Goal: Task Accomplishment & Management: Manage account settings

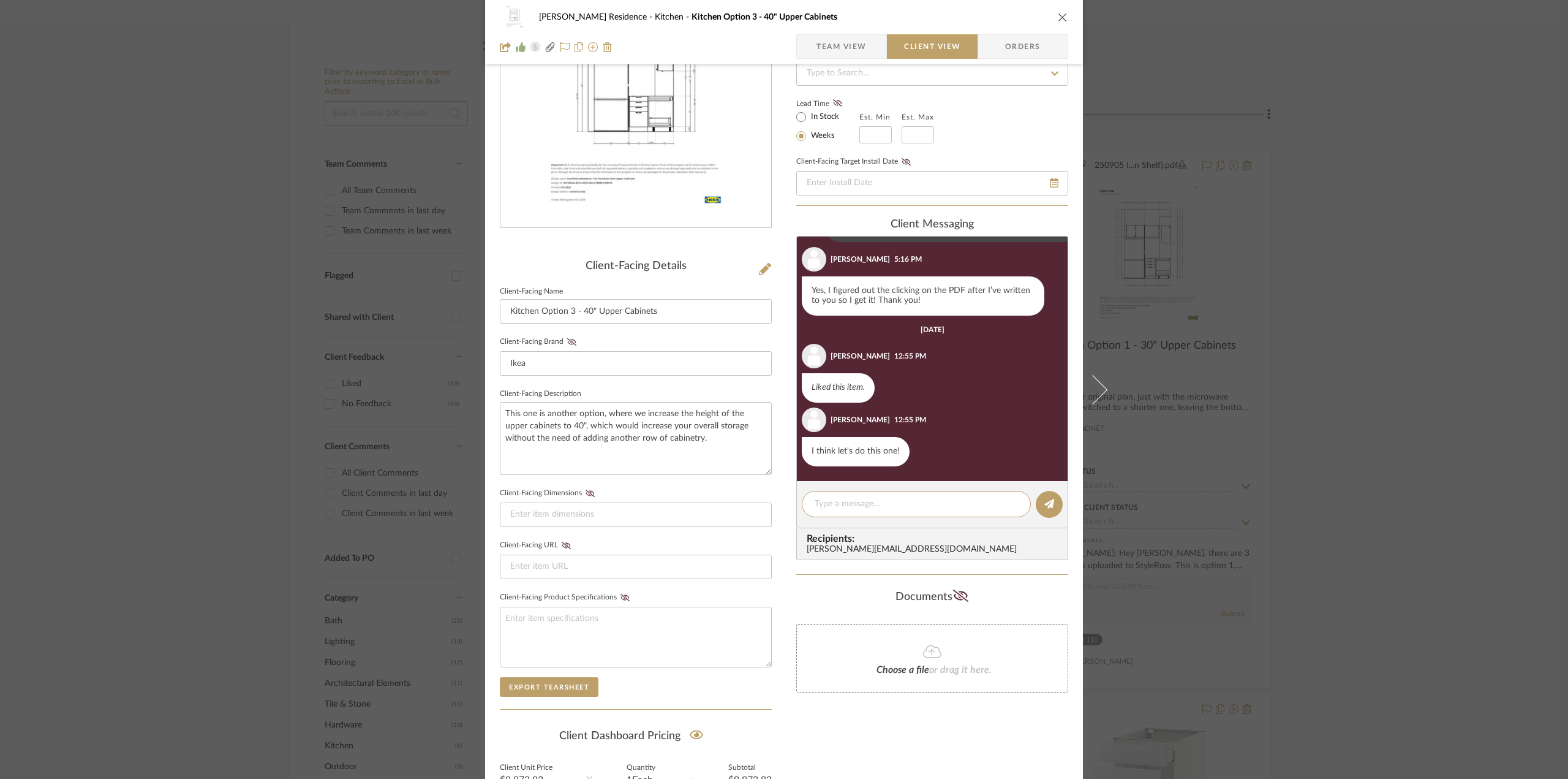
scroll to position [184, 0]
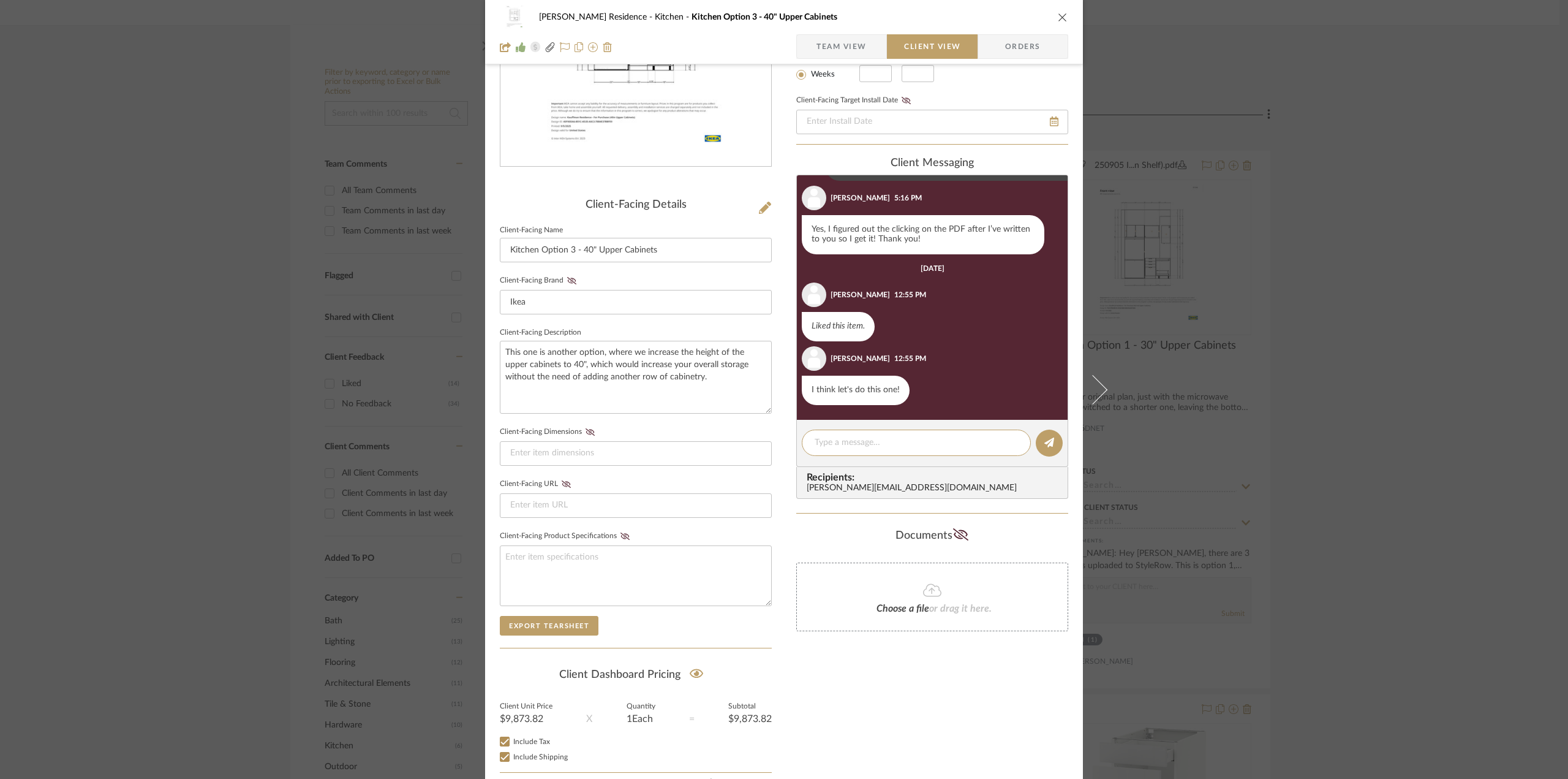
click at [1310, 422] on div "[PERSON_NAME] Residence Kitchen Kitchen Option 3 - 40" Upper Cabinets Team View…" at bounding box center [784, 389] width 1568 height 779
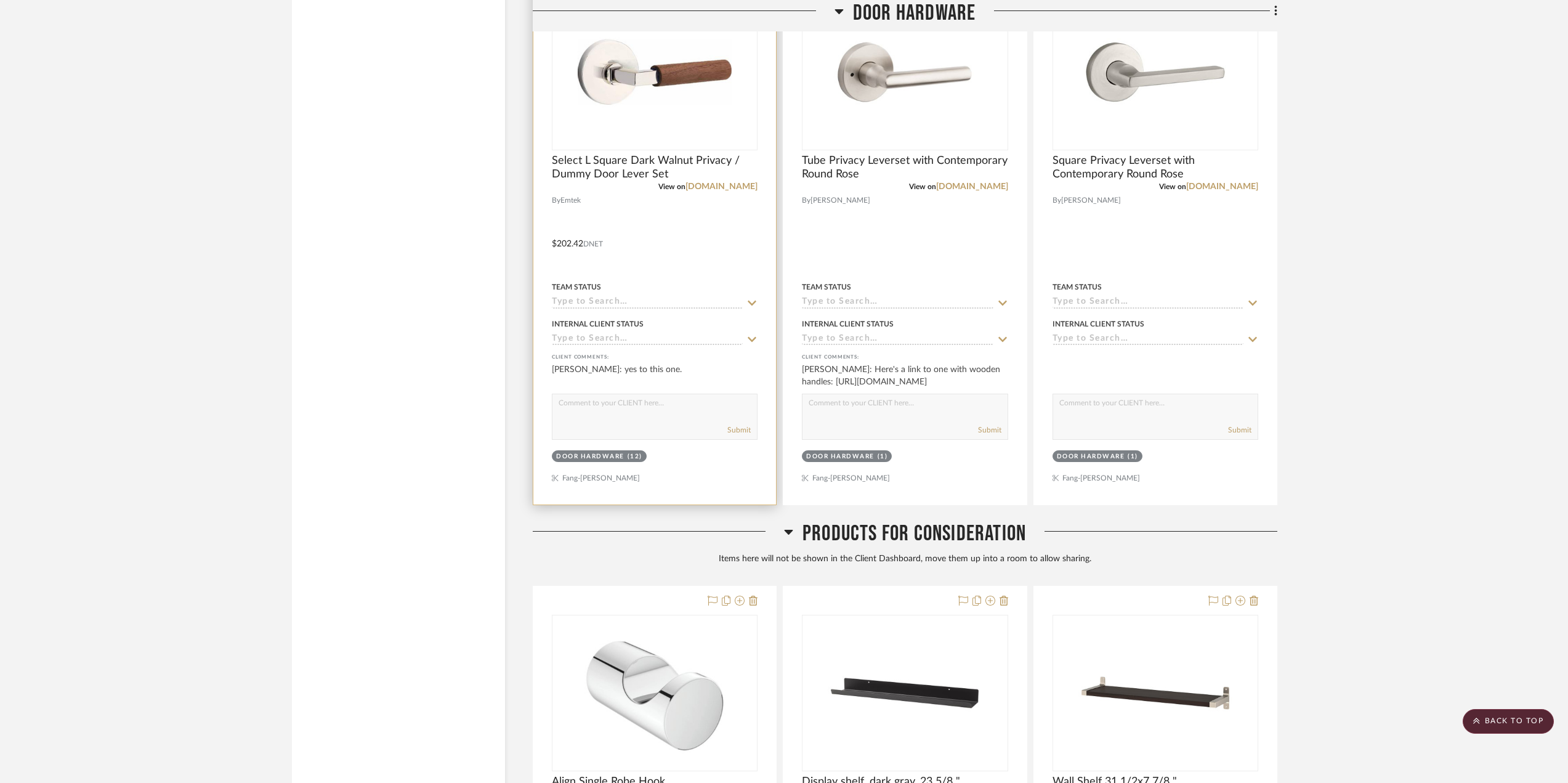
scroll to position [7207, 0]
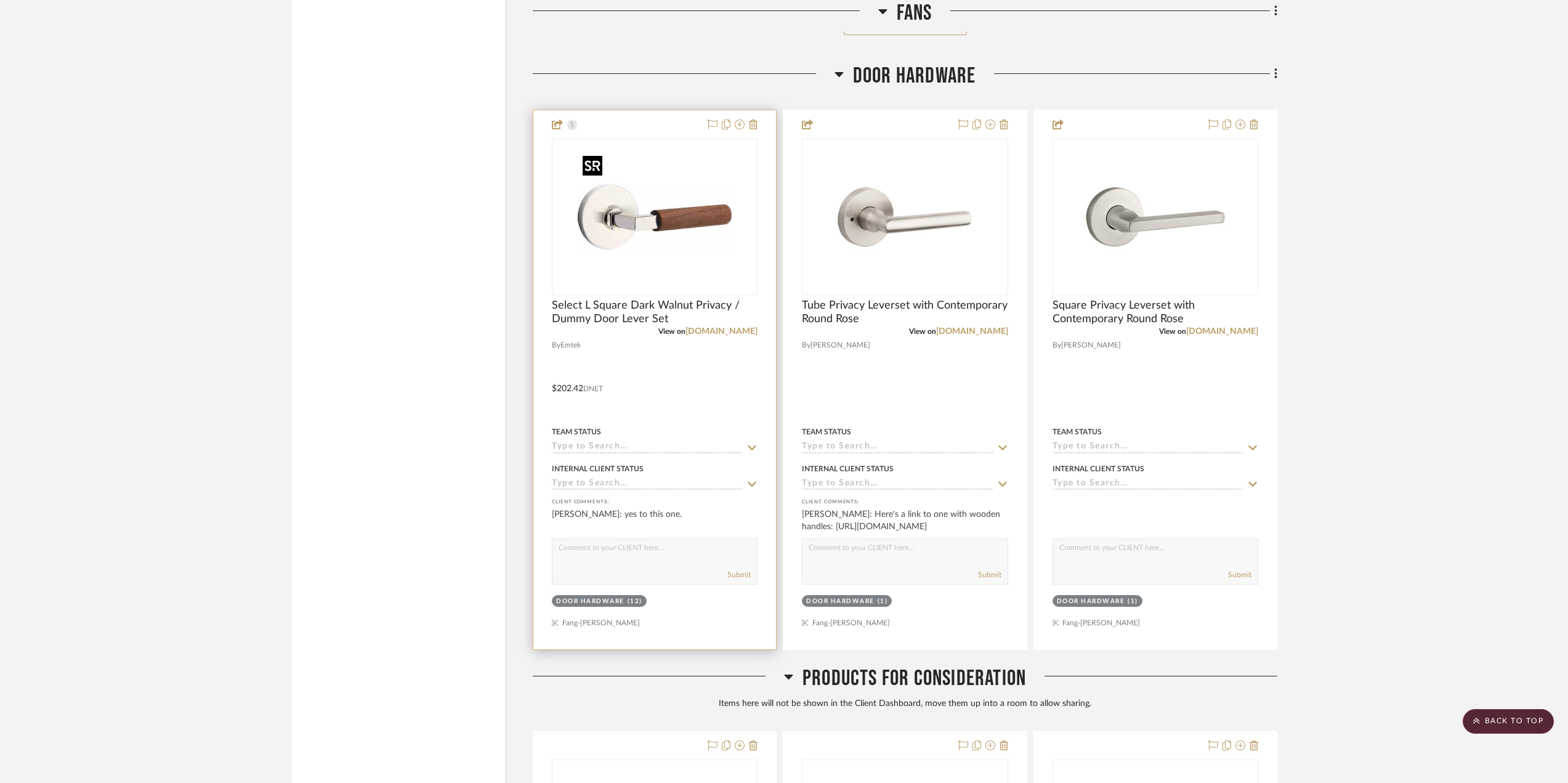
click at [675, 209] on img "0" at bounding box center [654, 216] width 154 height 154
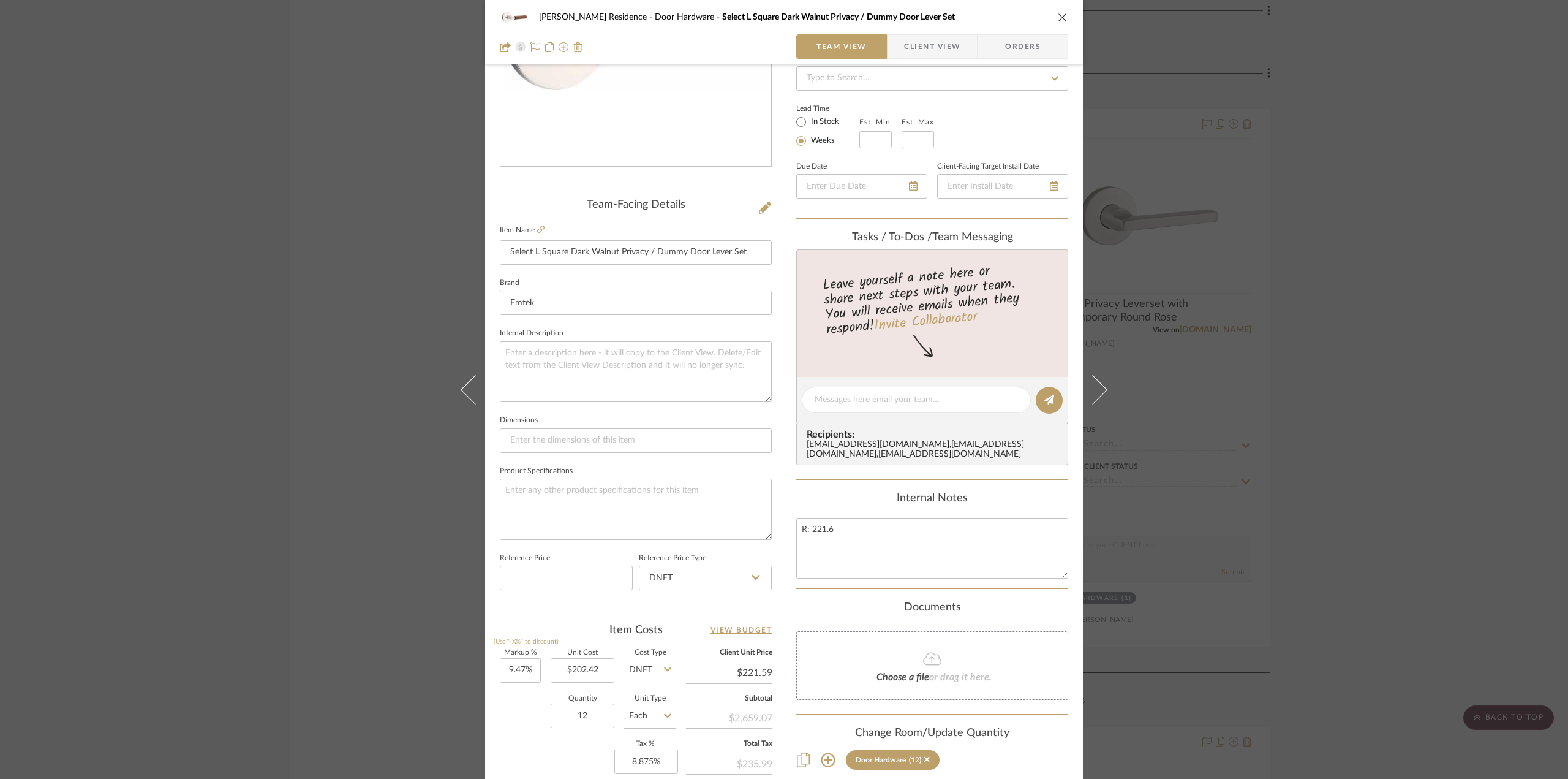
scroll to position [245, 0]
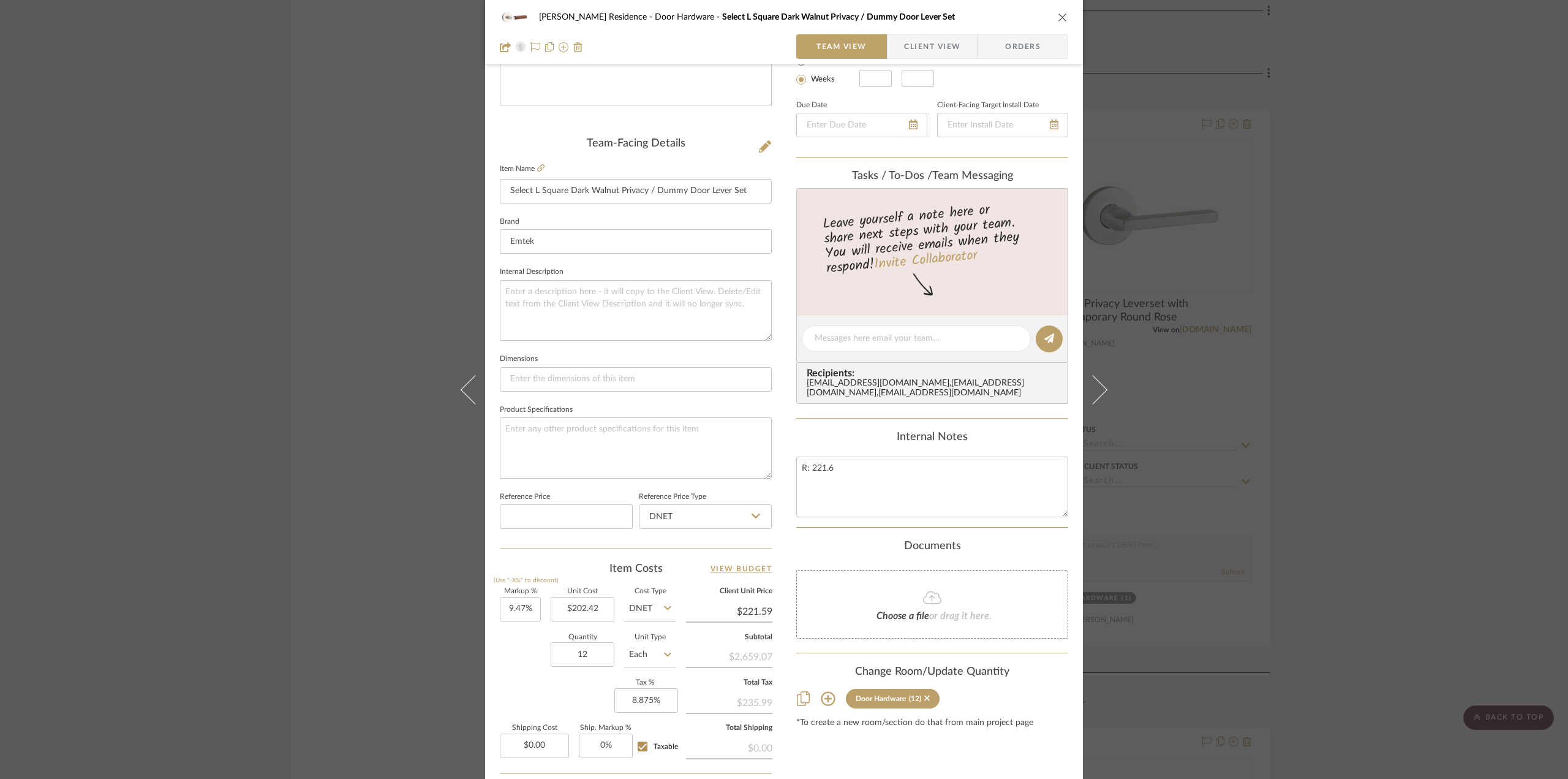
click at [946, 49] on span "Client View" at bounding box center [932, 47] width 56 height 25
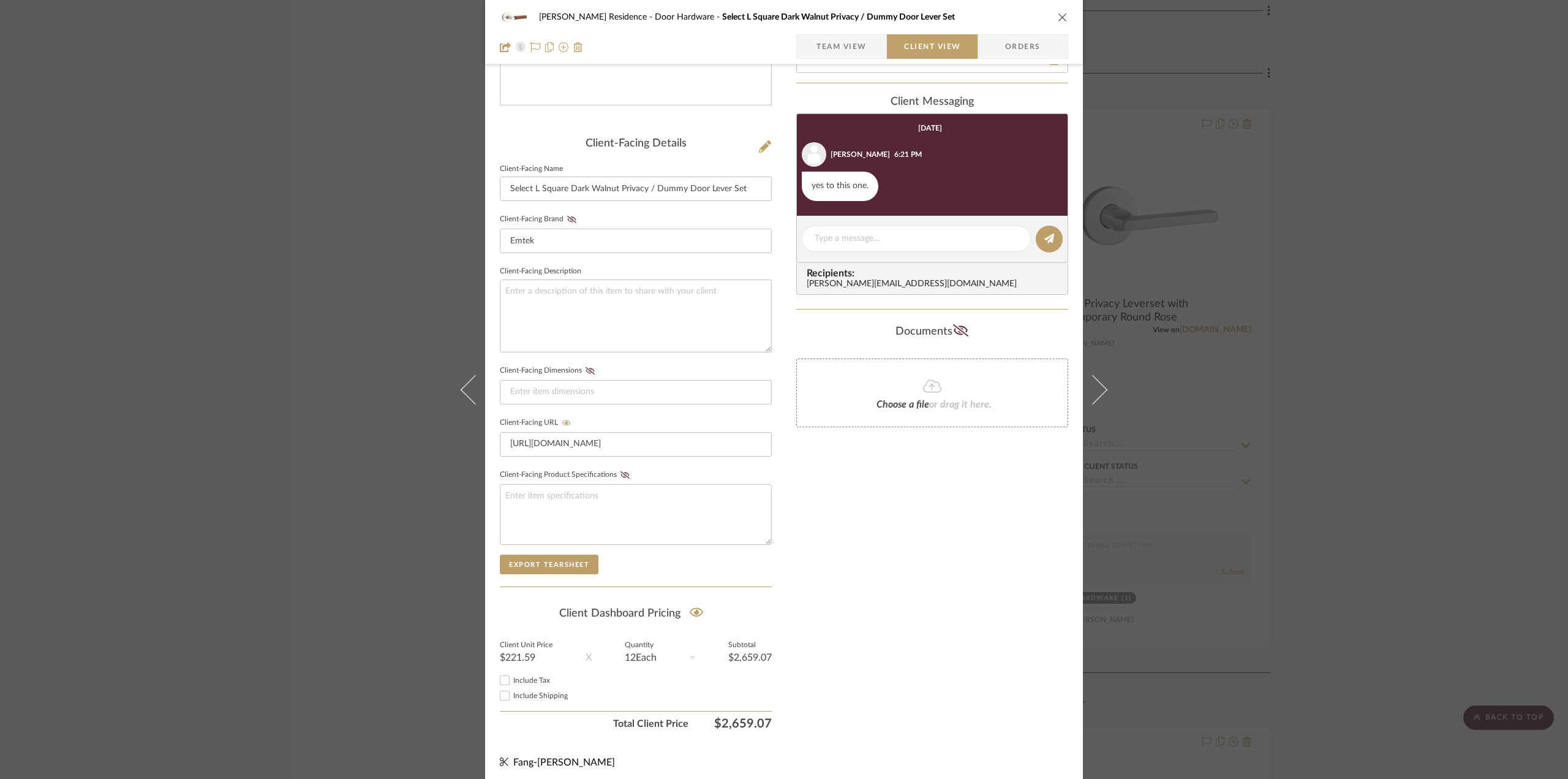
scroll to position [250, 0]
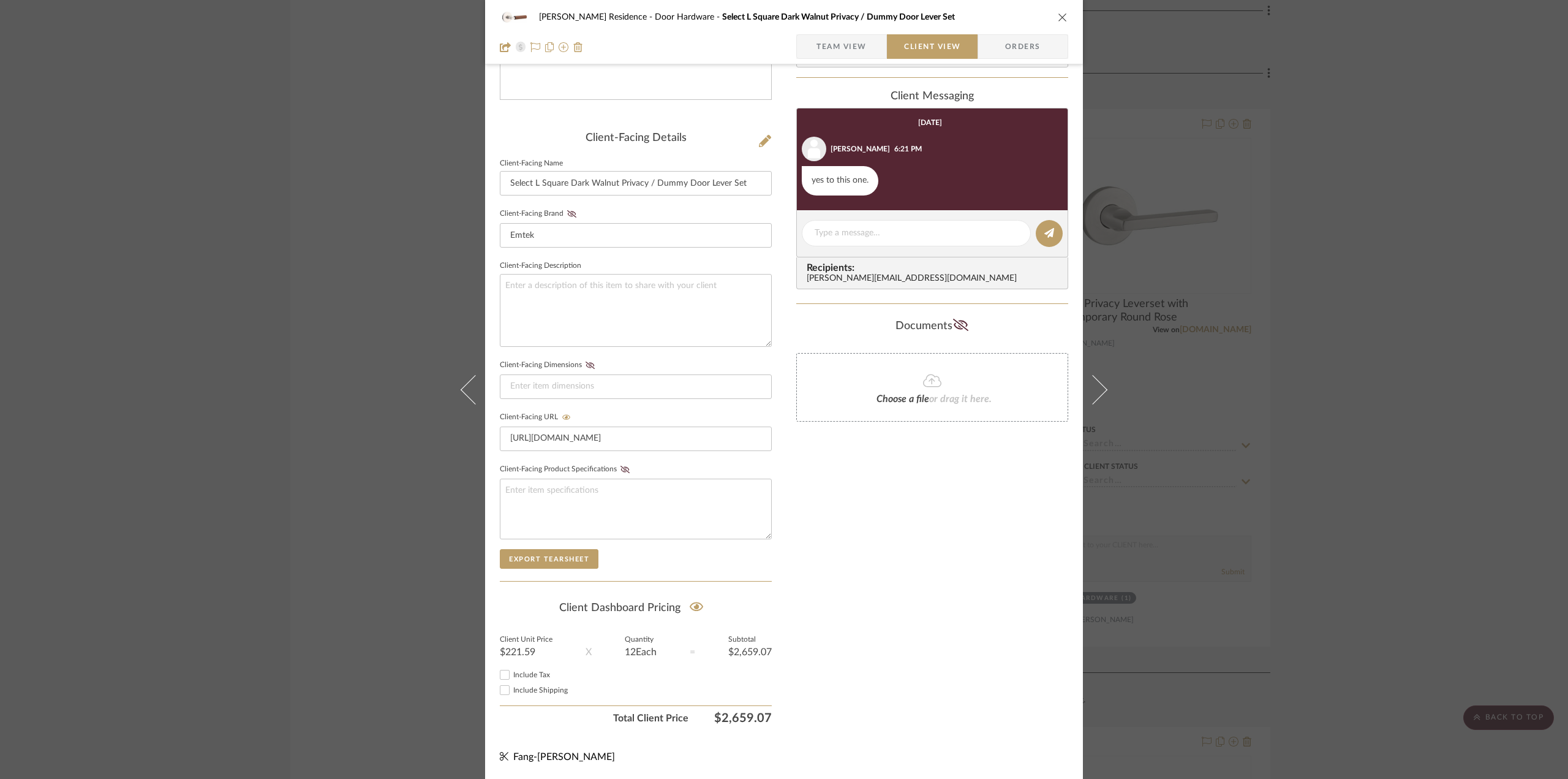
click at [1420, 436] on div "[PERSON_NAME] Residence Door Hardware Select L Square Dark Walnut Privacy / Dum…" at bounding box center [784, 389] width 1568 height 779
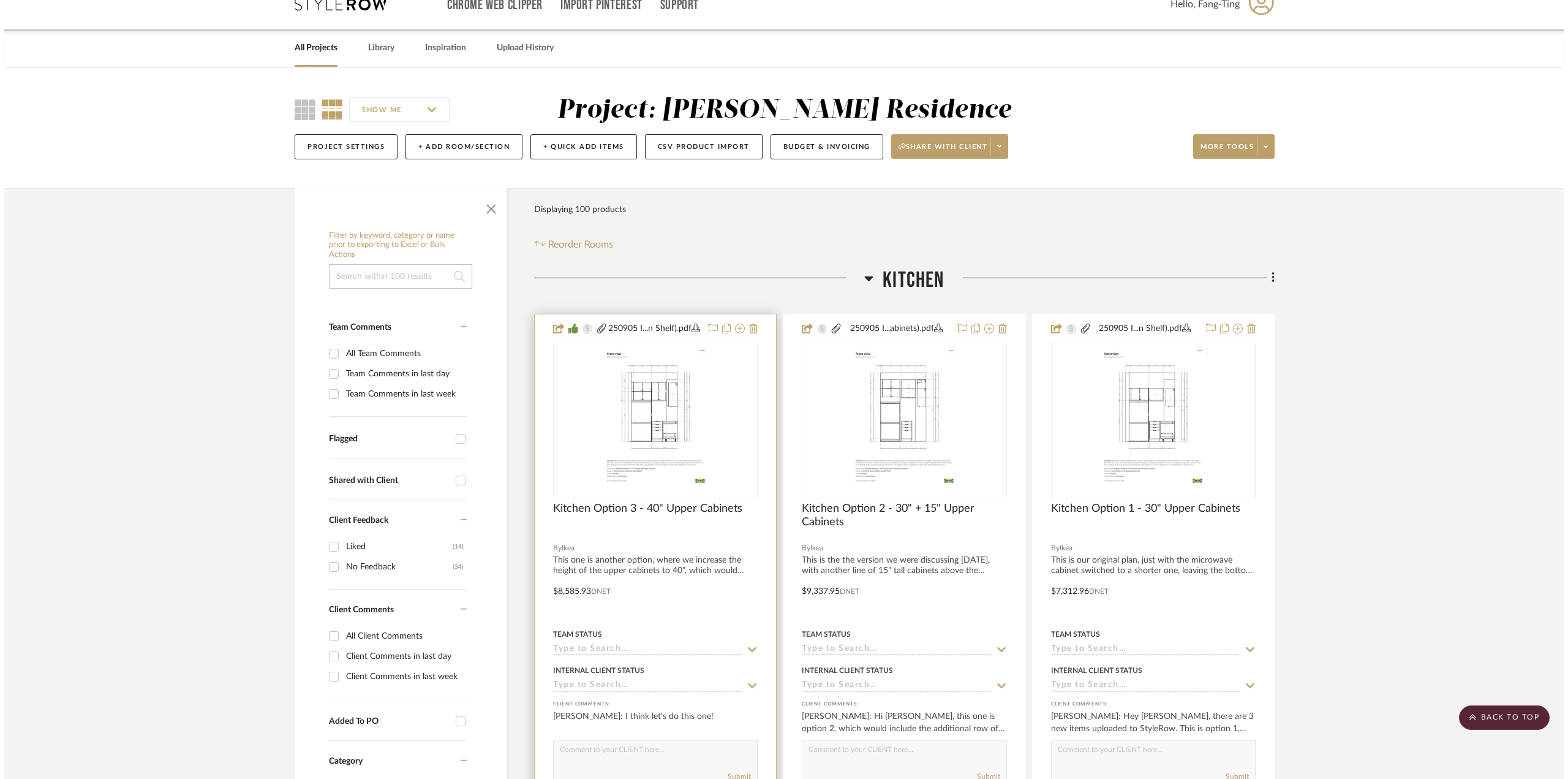
scroll to position [0, 0]
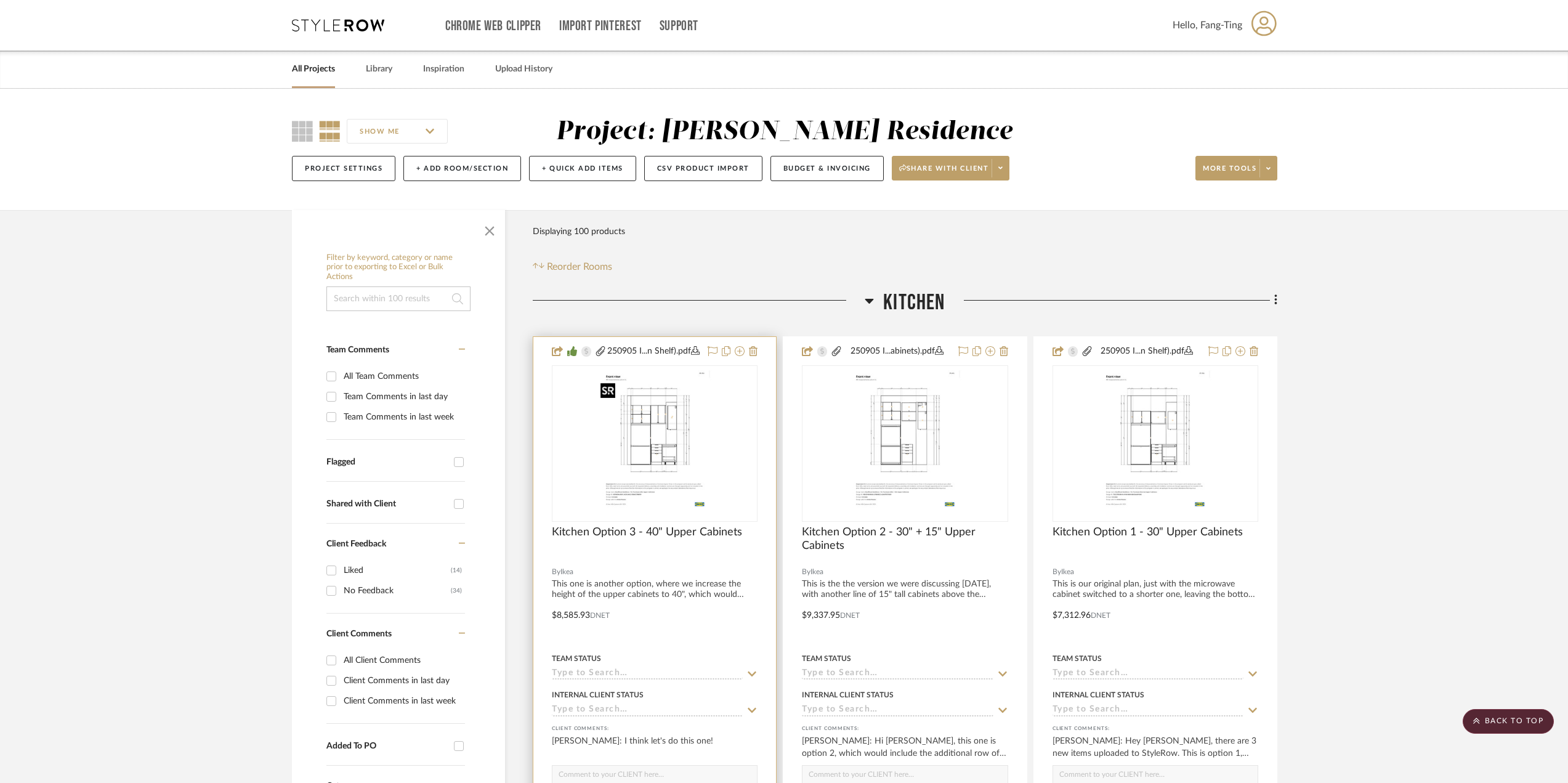
click at [666, 444] on img "0" at bounding box center [655, 443] width 119 height 154
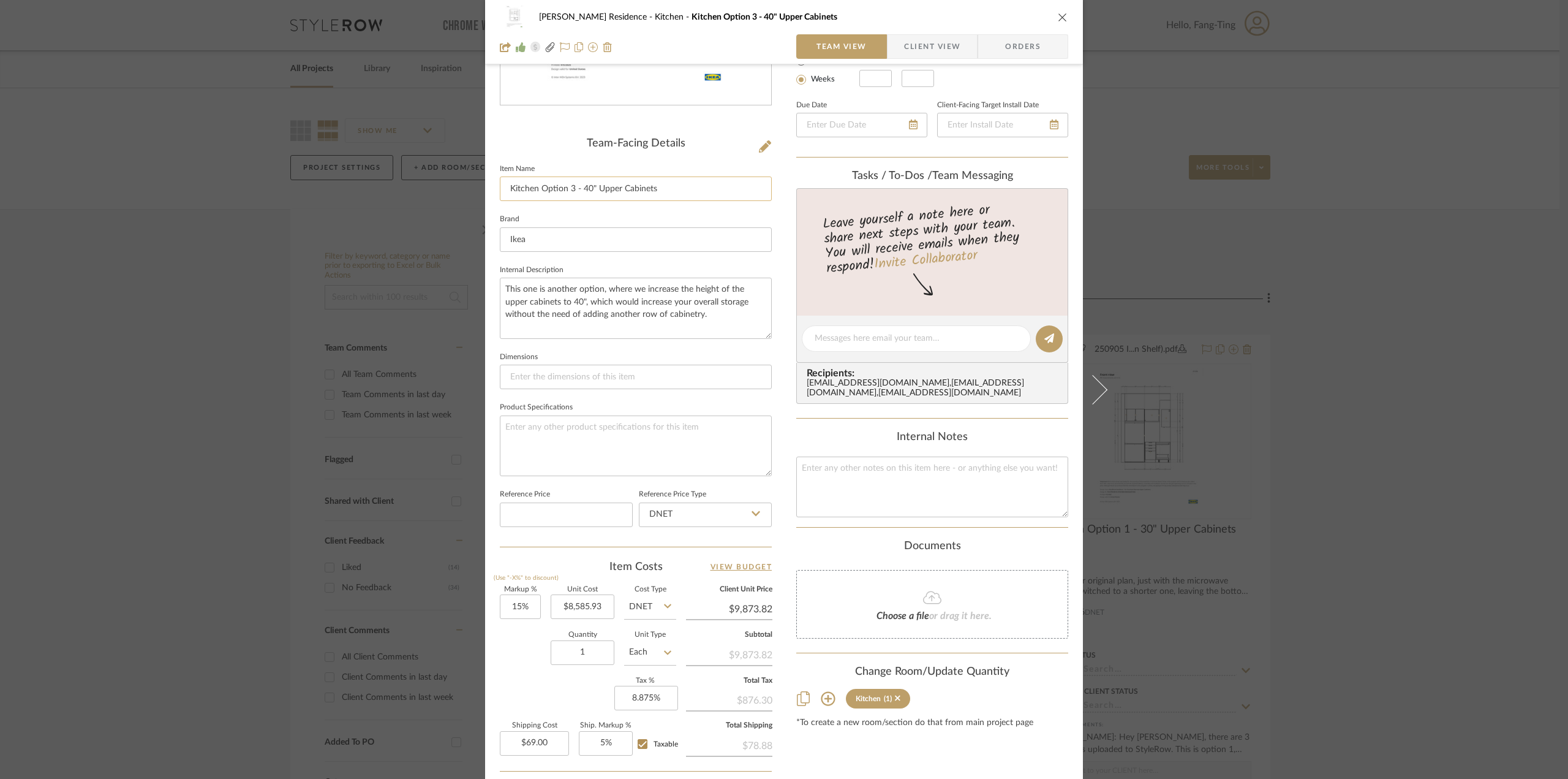
scroll to position [360, 0]
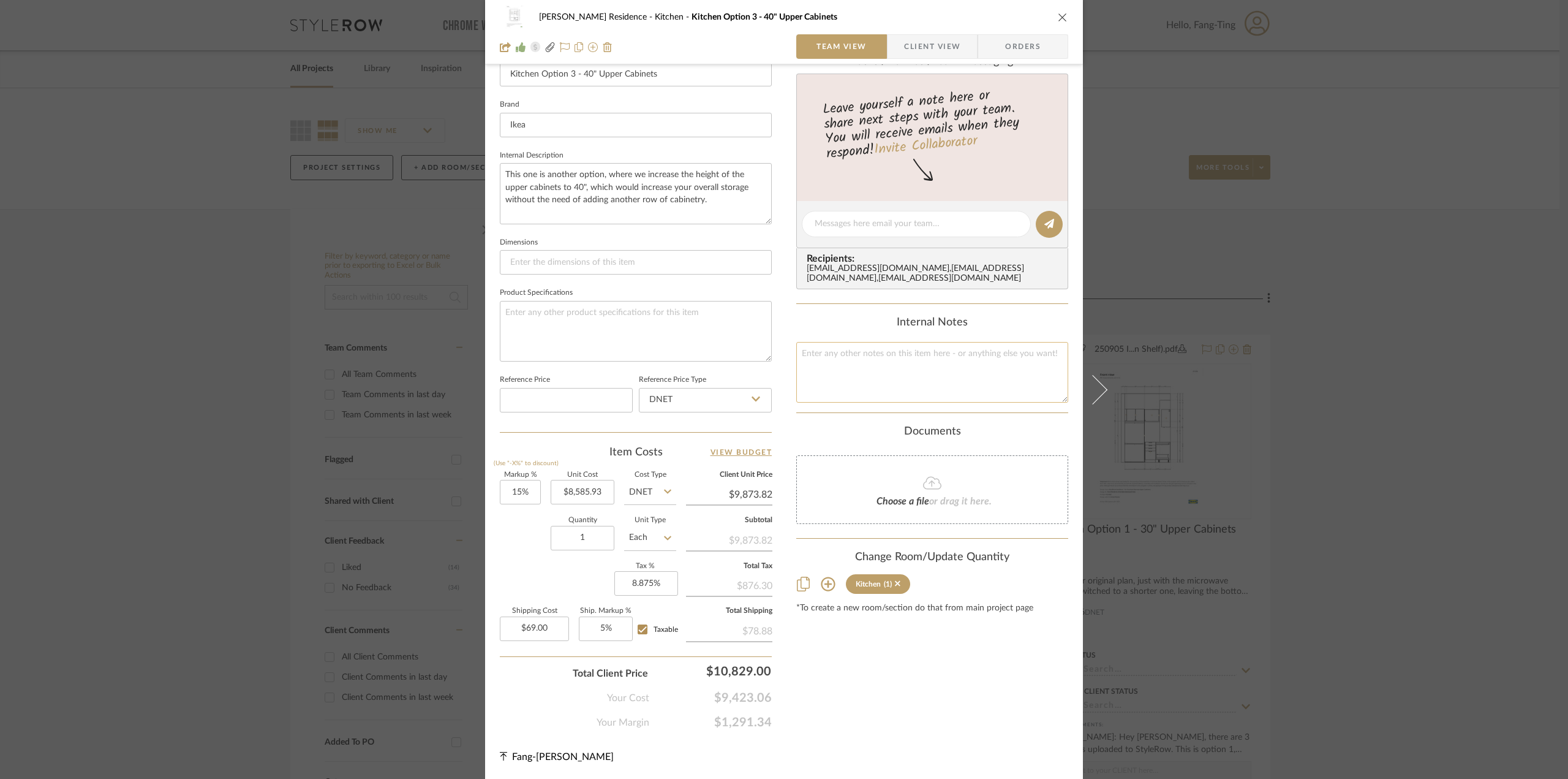
click at [850, 386] on textarea at bounding box center [932, 371] width 272 height 61
click at [870, 369] on textarea at bounding box center [932, 371] width 272 height 61
type textarea "C"
type textarea "P"
type textarea "C"
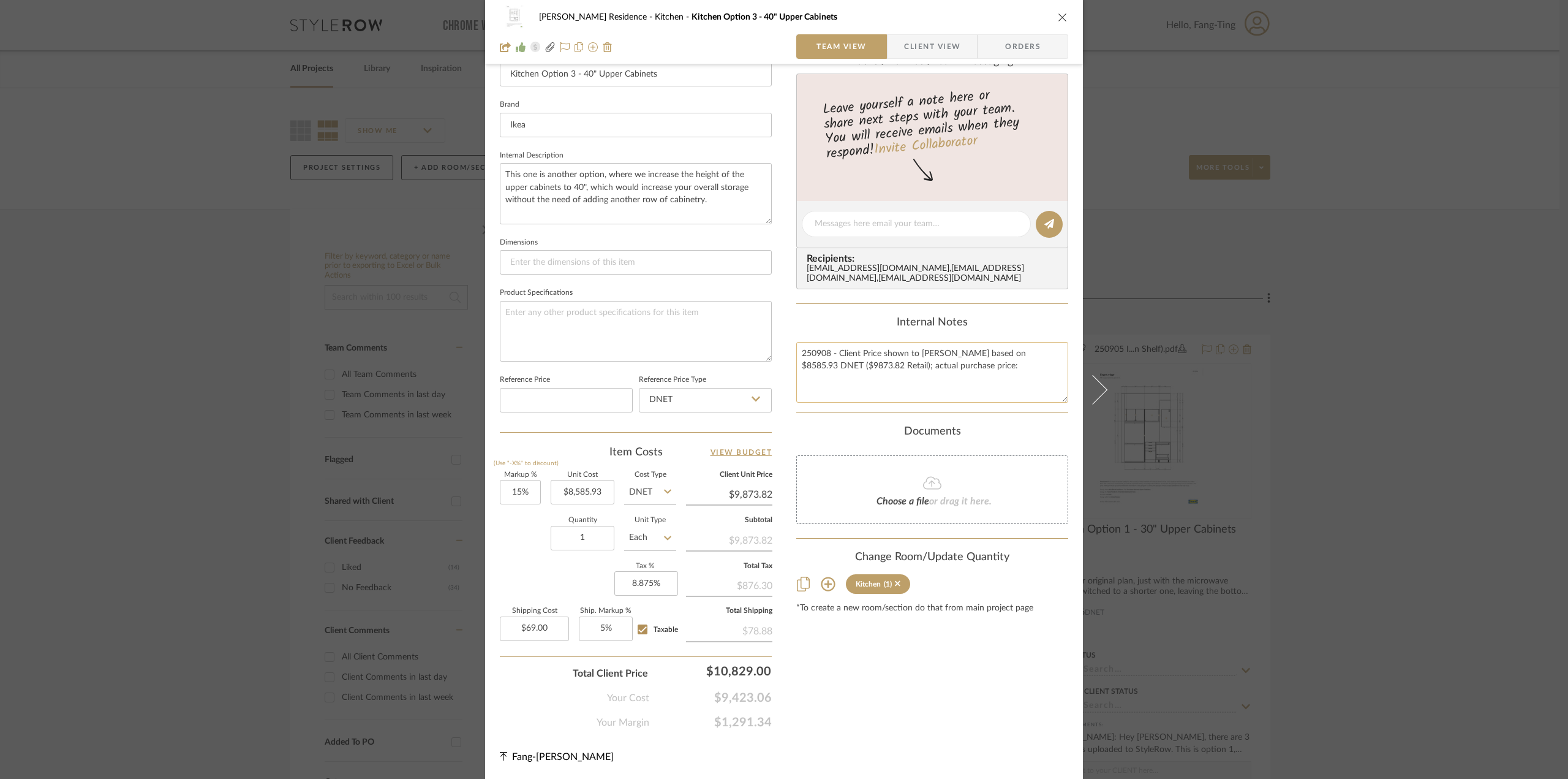
click at [860, 376] on textarea "250908 - Client Price shown to [PERSON_NAME] based on $8585.93 DNET ($9873.82 R…" at bounding box center [932, 371] width 272 height 61
click at [982, 374] on textarea "250908 - Client Price shown to [PERSON_NAME] based on $8585.93 DNET ($9873.82 R…" at bounding box center [932, 371] width 272 height 61
click at [975, 376] on textarea "250908 - Client Price shown to [PERSON_NAME] based on $8585.93 DNET ($9873.82 R…" at bounding box center [932, 371] width 272 height 61
click at [838, 362] on textarea "250908 - Client Price shown to [PERSON_NAME] based on $8585.93 DNET ($9873.82 R…" at bounding box center [932, 371] width 272 height 61
click at [796, 402] on textarea "250908 - Client Price shown to [PERSON_NAME] based on $8585.93 DNET ($9873.82 R…" at bounding box center [932, 371] width 272 height 61
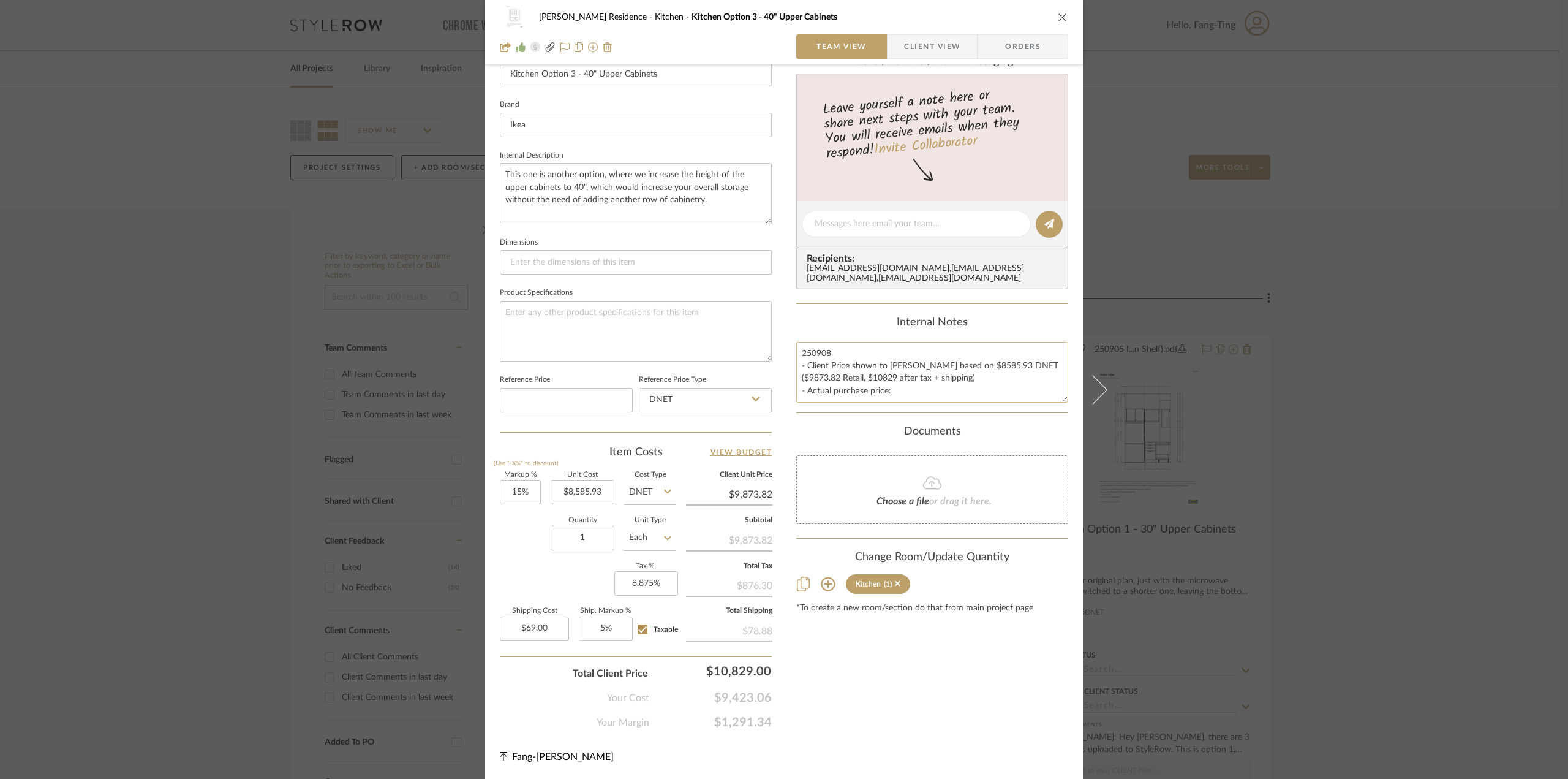
click at [915, 402] on textarea "250908 - Client Price shown to [PERSON_NAME] based on $8585.93 DNET ($9873.82 R…" at bounding box center [932, 371] width 272 height 61
type textarea "250908 - Client Price shown to [PERSON_NAME] based on $8585.93 DNET ($9873.82 R…"
click at [897, 402] on textarea "250908 - Client Price shown to [PERSON_NAME] based on $8585.93 DNET ($9873.82 R…" at bounding box center [932, 371] width 272 height 61
click at [890, 402] on textarea "250908 - Client Price shown to [PERSON_NAME] based on $8585.93 DNET ($9873.82 R…" at bounding box center [932, 371] width 272 height 61
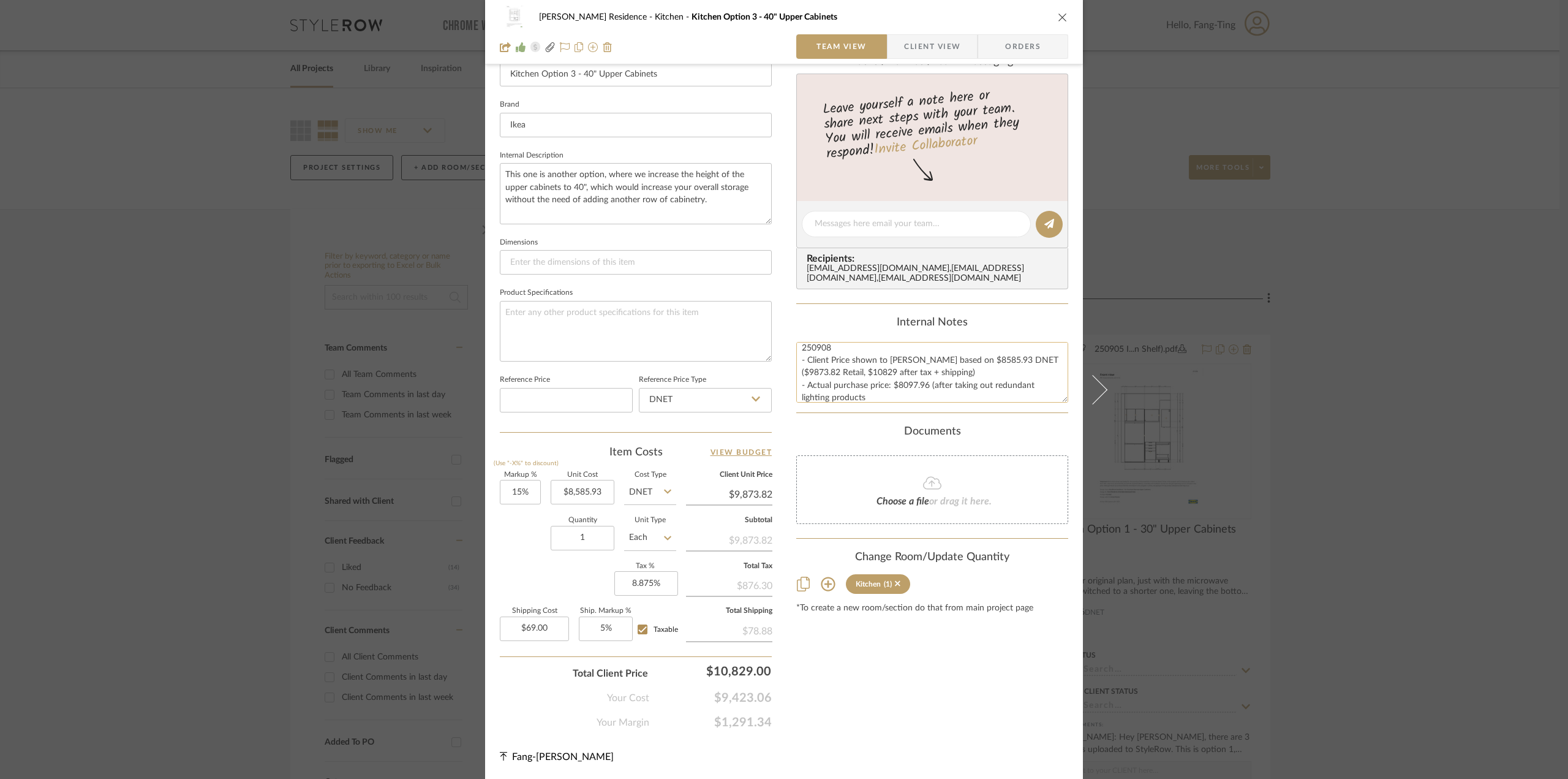
click at [905, 392] on textarea "250908 - Client Price shown to [PERSON_NAME] based on $8585.93 DNET ($9873.82 R…" at bounding box center [932, 371] width 272 height 61
type textarea "250908 - Client Price shown to [PERSON_NAME] based on $8585.93 DNET ($9873.82 R…"
click at [927, 37] on span "Client View" at bounding box center [932, 47] width 56 height 25
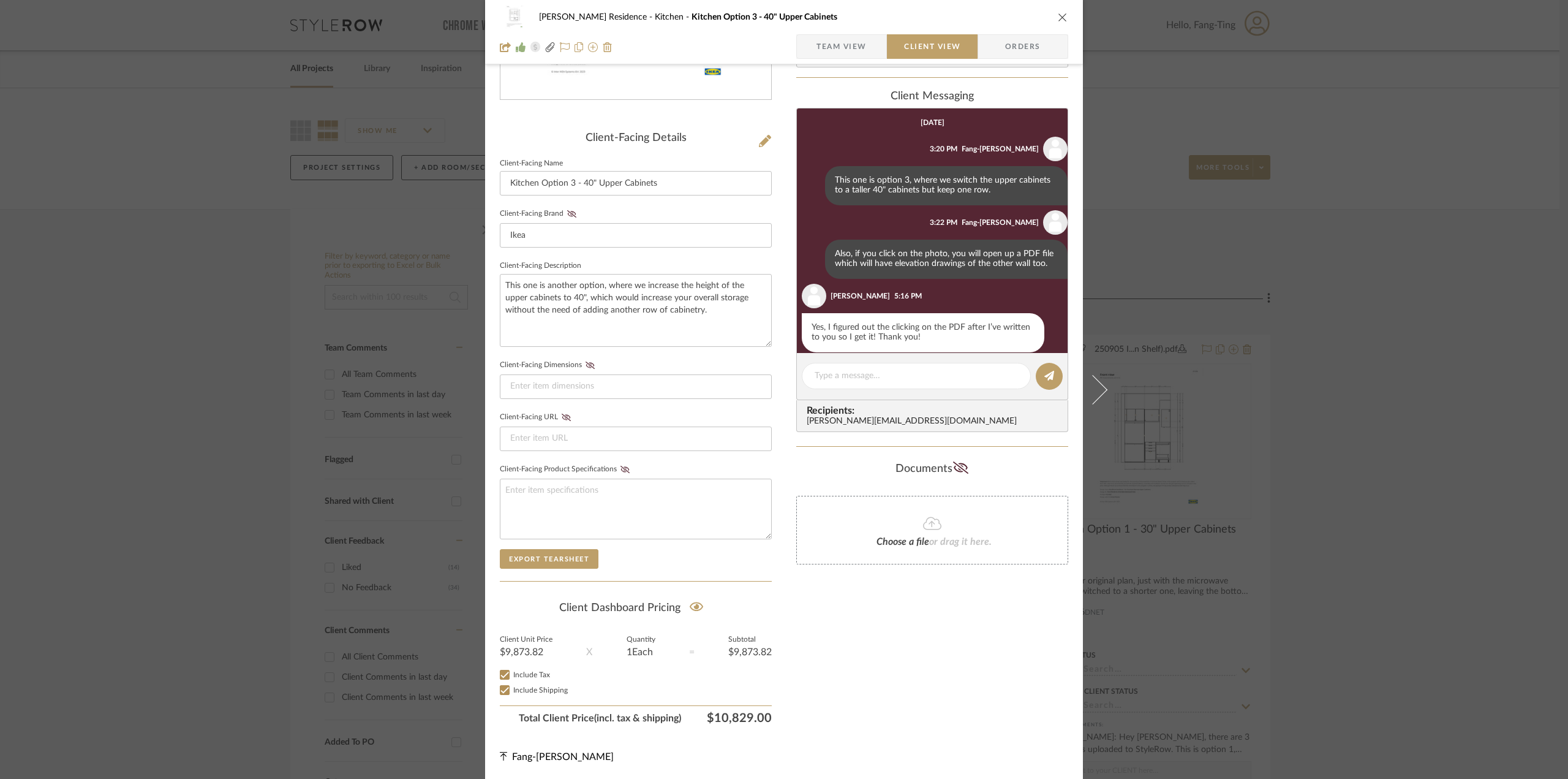
scroll to position [165, 0]
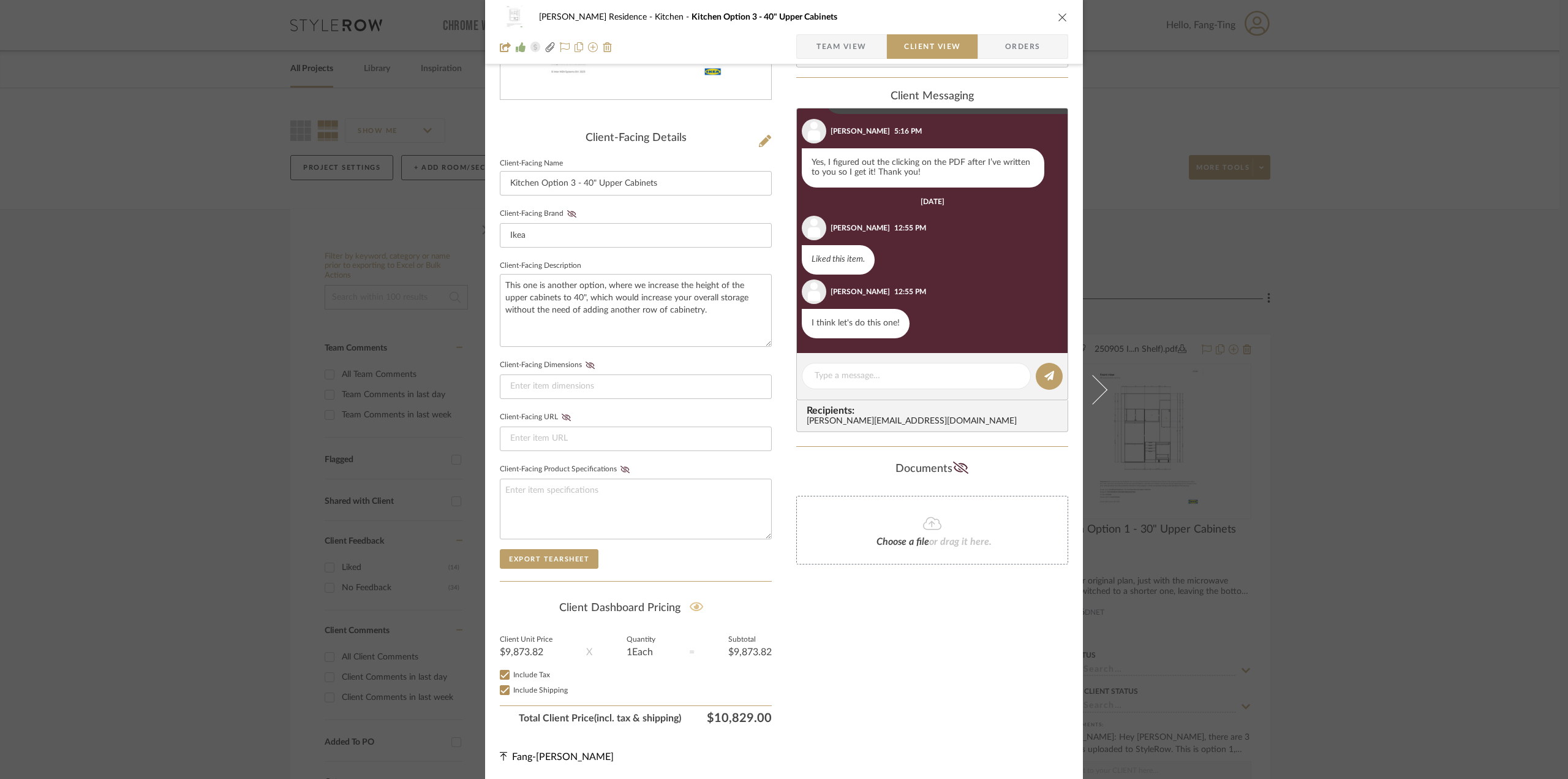
click at [690, 610] on icon at bounding box center [697, 607] width 14 height 9
click at [836, 54] on div "This price has been removed from the Client Dashboard." at bounding box center [784, 27] width 334 height 55
click at [836, 55] on span "Team View" at bounding box center [841, 47] width 50 height 25
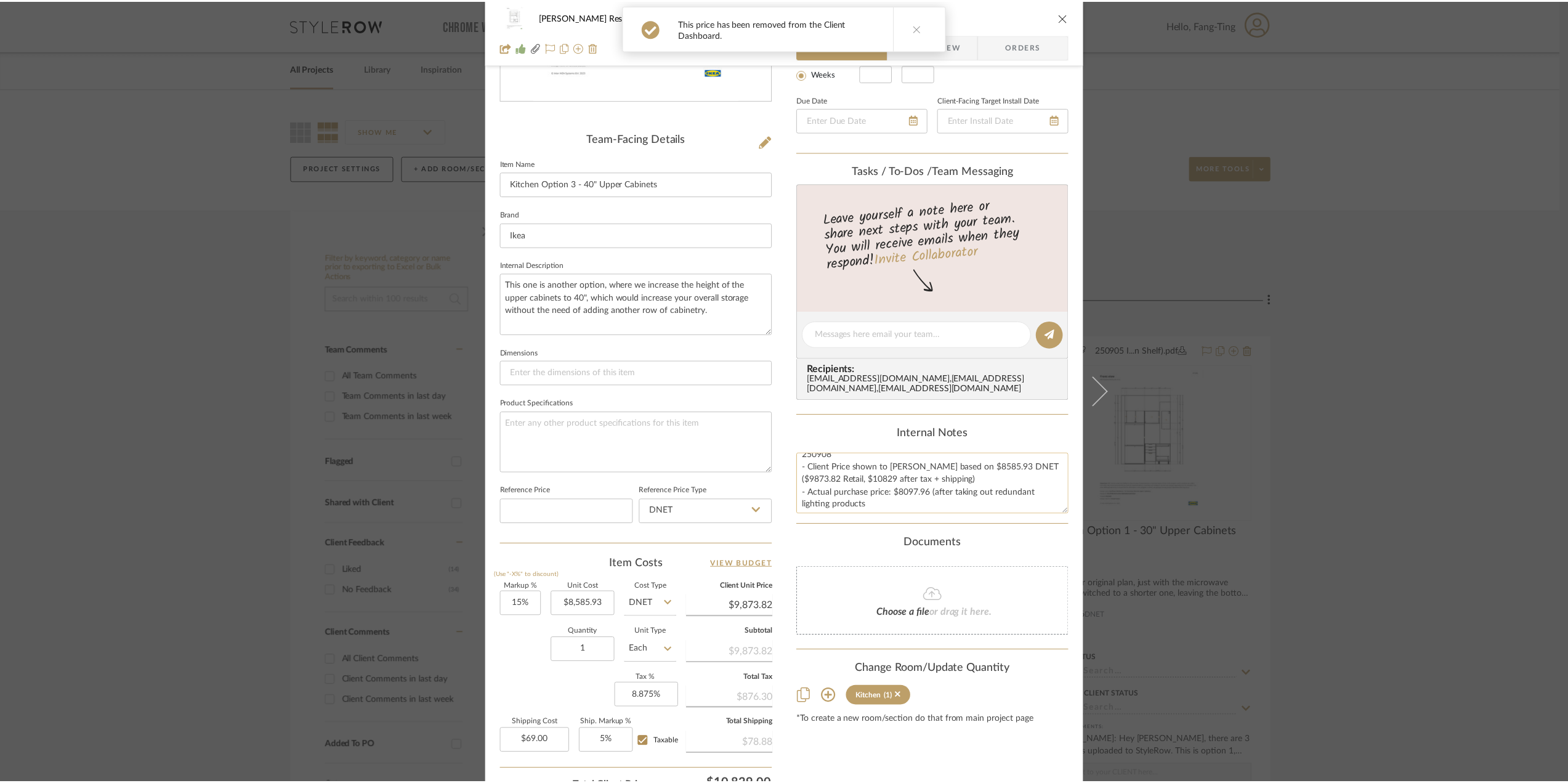
scroll to position [12, 0]
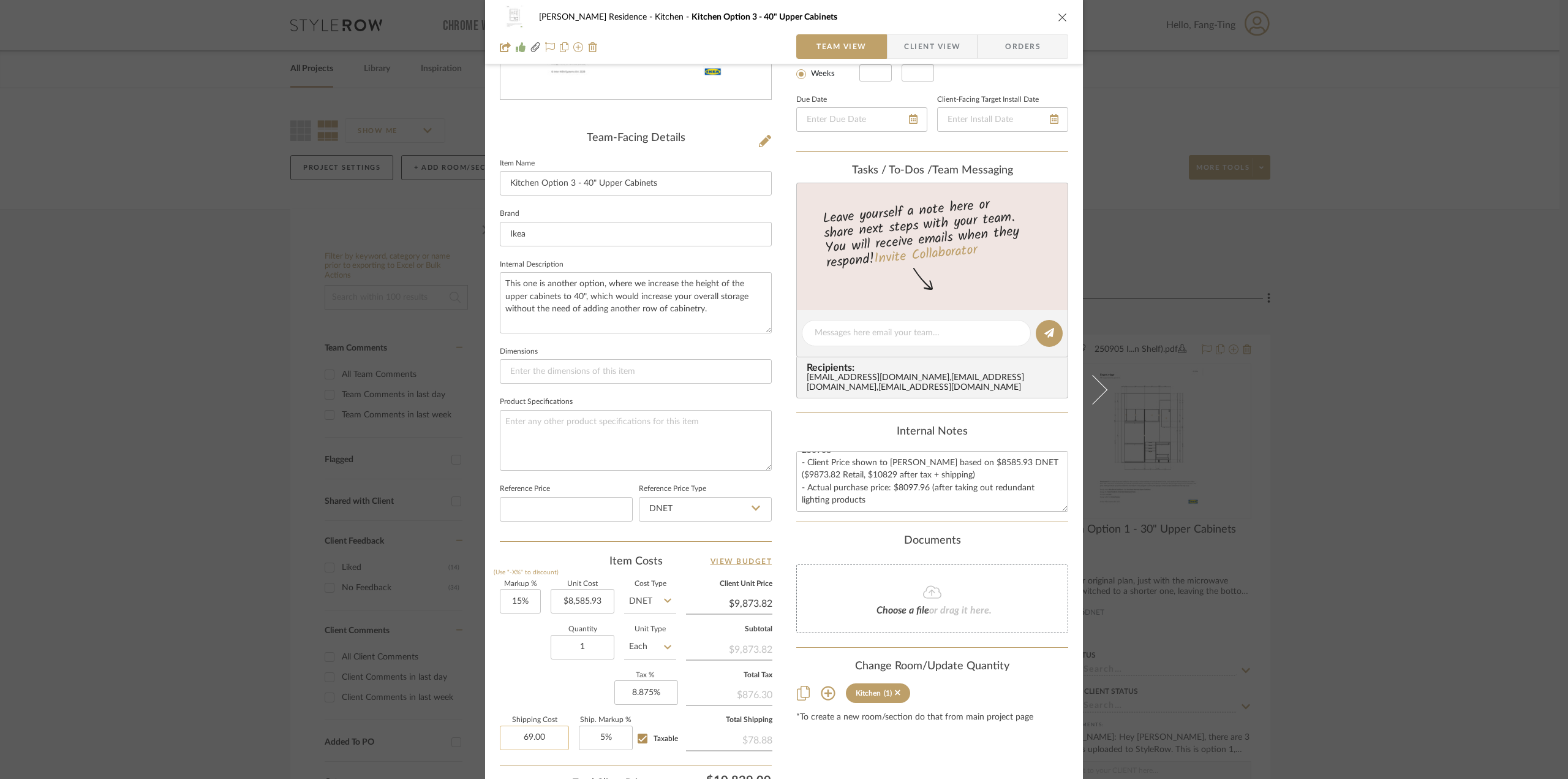
click at [537, 732] on input "69.00" at bounding box center [534, 738] width 69 height 25
type input "$69.00"
click at [1349, 422] on div "[PERSON_NAME] Residence Kitchen Kitchen Option 3 - 40" Upper Cabinets Team View…" at bounding box center [784, 389] width 1568 height 779
